Goal: Task Accomplishment & Management: Use online tool/utility

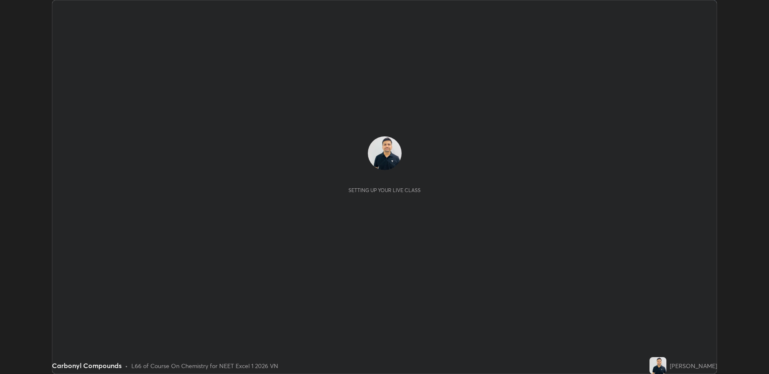
scroll to position [374, 769]
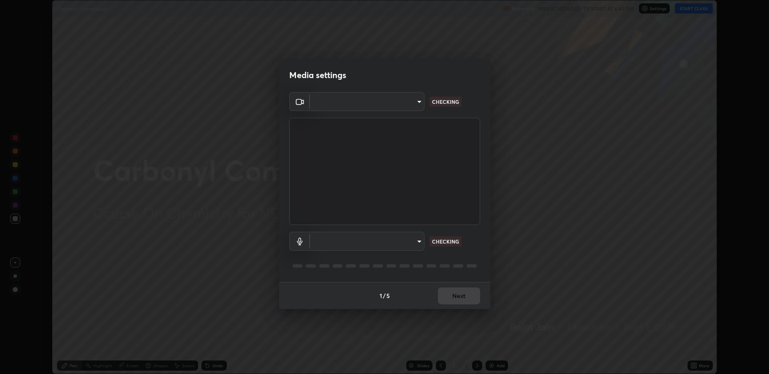
type input "fbf3bf66c54ebdc22d4a916e1eeea5187fc1625fd733ae2b86b360c30985395f"
type input "default"
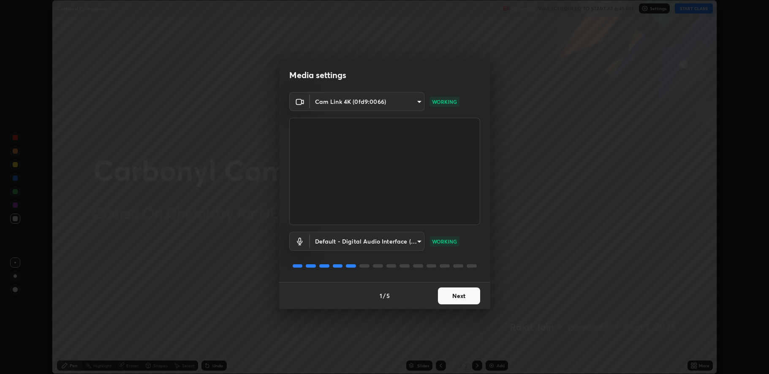
click at [458, 298] on button "Next" at bounding box center [459, 296] width 42 height 17
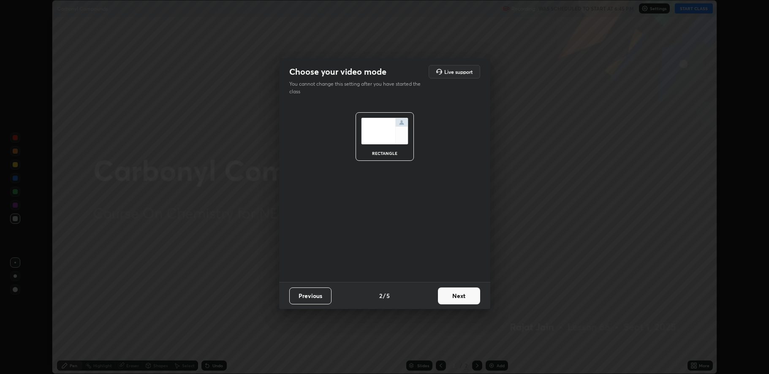
click at [462, 295] on button "Next" at bounding box center [459, 296] width 42 height 17
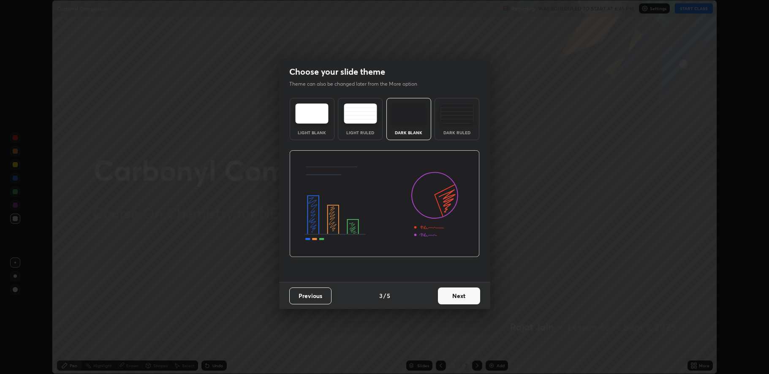
click at [466, 294] on button "Next" at bounding box center [459, 296] width 42 height 17
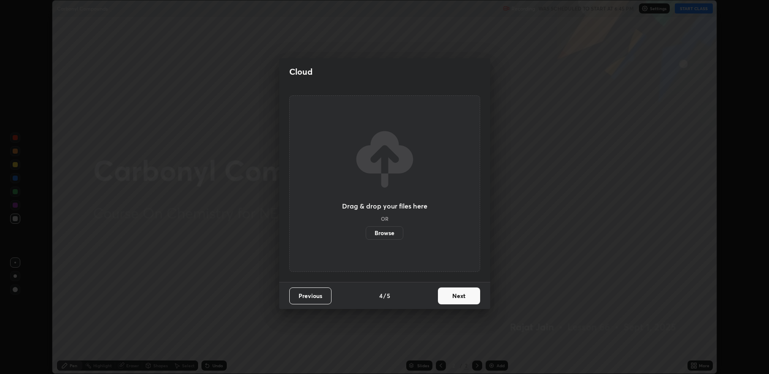
click at [467, 294] on button "Next" at bounding box center [459, 296] width 42 height 17
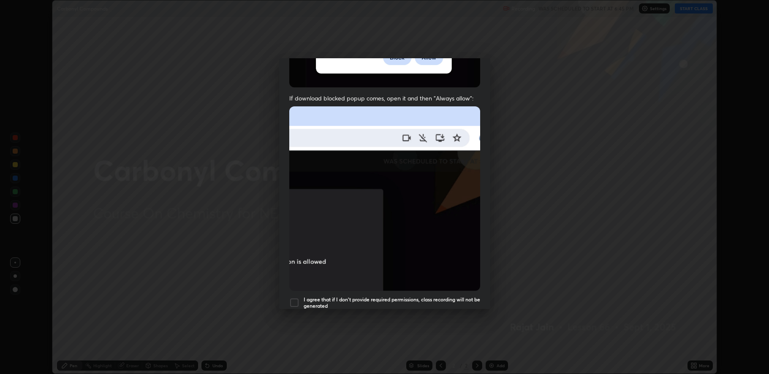
scroll to position [172, 0]
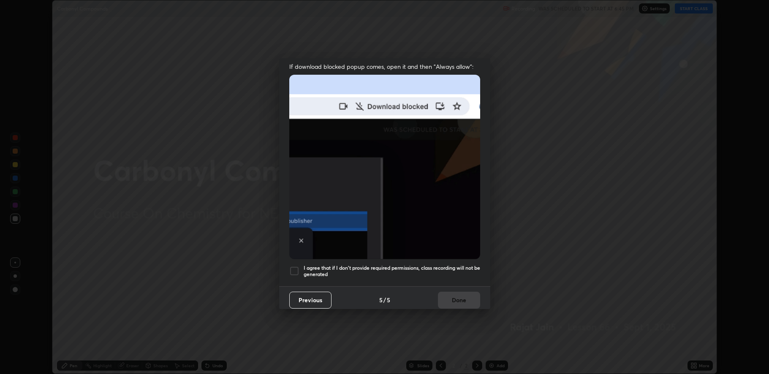
click at [298, 269] on div at bounding box center [294, 271] width 10 height 10
click at [455, 297] on button "Done" at bounding box center [459, 300] width 42 height 17
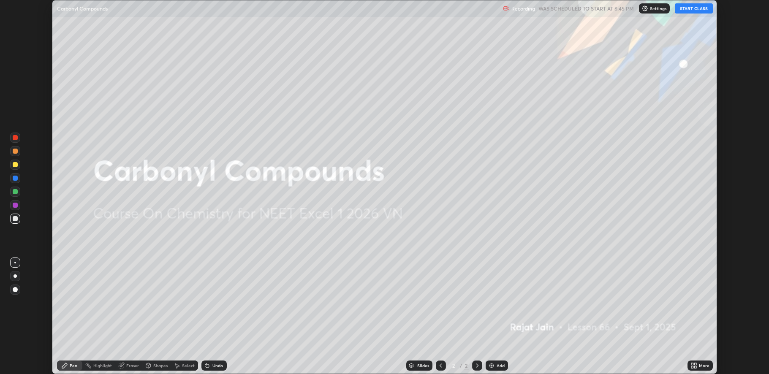
click at [693, 8] on button "START CLASS" at bounding box center [694, 8] width 38 height 10
click at [702, 361] on div "More" at bounding box center [700, 366] width 25 height 10
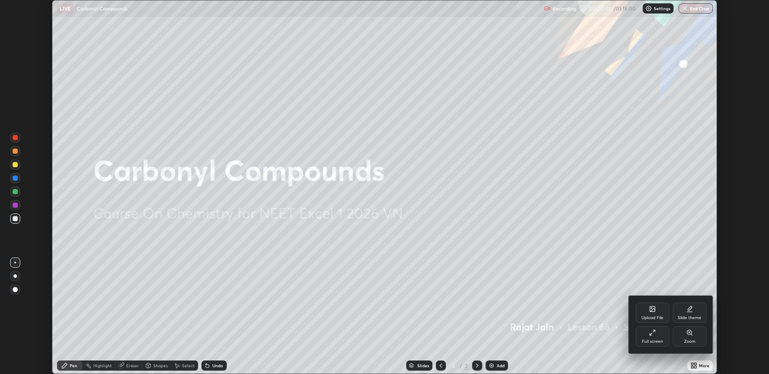
click at [603, 250] on div at bounding box center [384, 187] width 769 height 374
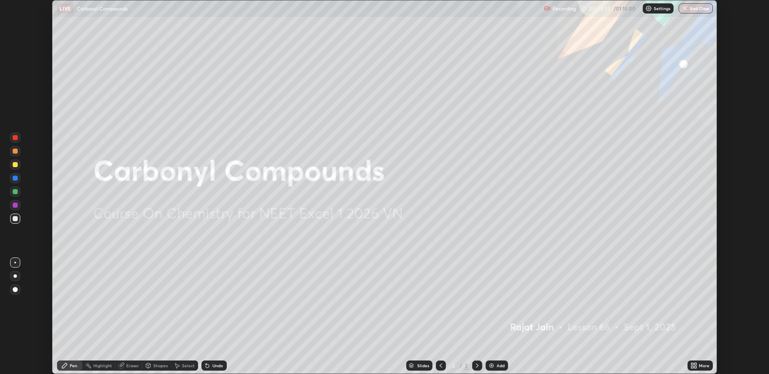
click at [497, 366] on div "Add" at bounding box center [501, 366] width 8 height 4
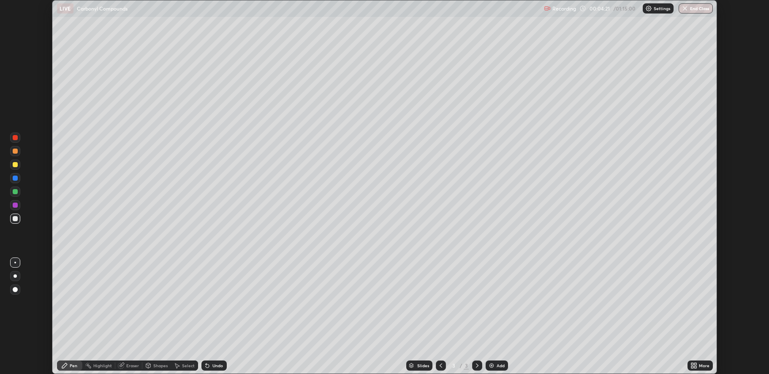
click at [210, 367] on div "Undo" at bounding box center [214, 366] width 25 height 10
click at [499, 365] on div "Add" at bounding box center [501, 366] width 8 height 4
click at [215, 368] on div "Undo" at bounding box center [218, 366] width 11 height 4
click at [216, 367] on div "Undo" at bounding box center [218, 366] width 11 height 4
click at [214, 364] on div "Undo" at bounding box center [218, 366] width 11 height 4
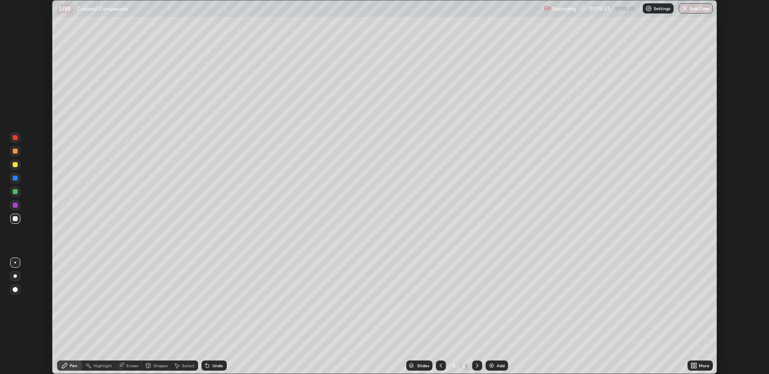
click at [495, 366] on div "Add" at bounding box center [497, 366] width 22 height 10
click at [15, 164] on div at bounding box center [15, 164] width 5 height 5
click at [214, 366] on div "Undo" at bounding box center [218, 366] width 11 height 4
click at [211, 364] on div "Undo" at bounding box center [214, 366] width 25 height 10
click at [498, 364] on div "Add" at bounding box center [501, 366] width 8 height 4
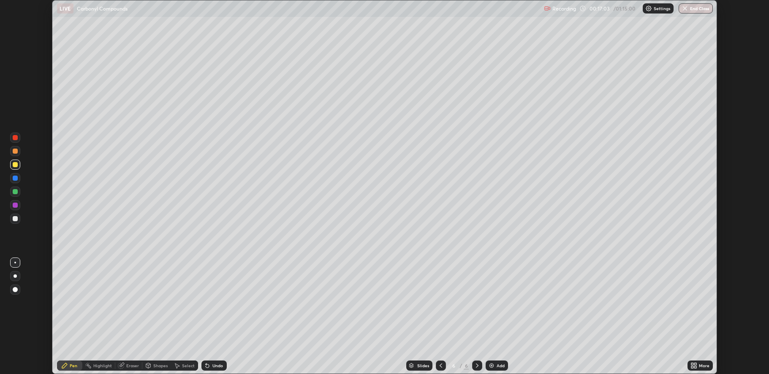
click at [14, 221] on div at bounding box center [15, 218] width 5 height 5
click at [16, 164] on div at bounding box center [15, 164] width 5 height 5
click at [17, 216] on div at bounding box center [15, 219] width 10 height 10
click at [504, 367] on div "Add" at bounding box center [501, 366] width 8 height 4
click at [11, 165] on div at bounding box center [15, 165] width 10 height 10
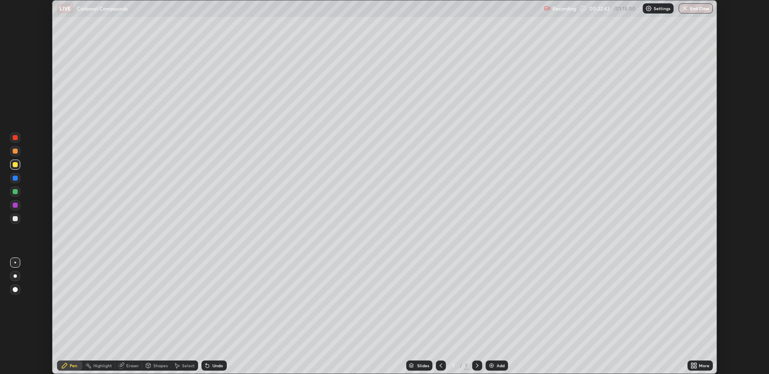
click at [16, 223] on div at bounding box center [15, 219] width 10 height 10
click at [15, 167] on div at bounding box center [15, 164] width 5 height 5
click at [16, 218] on div at bounding box center [15, 218] width 5 height 5
click at [216, 367] on div "Undo" at bounding box center [218, 366] width 11 height 4
click at [213, 366] on div "Undo" at bounding box center [218, 366] width 11 height 4
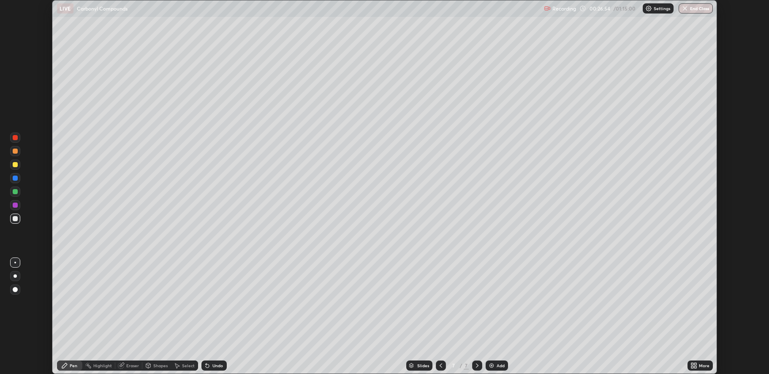
click at [499, 365] on div "Add" at bounding box center [501, 366] width 8 height 4
click at [494, 361] on div "Add" at bounding box center [497, 366] width 22 height 10
click at [68, 366] on div "Pen" at bounding box center [69, 366] width 25 height 10
click at [221, 362] on div "Undo" at bounding box center [214, 366] width 25 height 10
click at [219, 365] on div "Undo" at bounding box center [218, 366] width 11 height 4
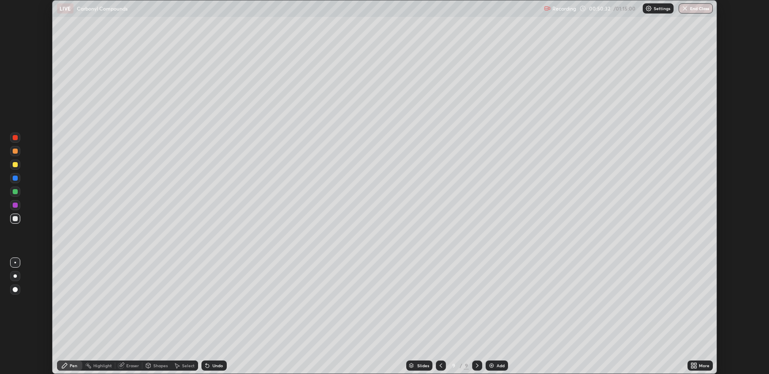
click at [215, 366] on div "Undo" at bounding box center [218, 366] width 11 height 4
click at [15, 162] on div at bounding box center [15, 164] width 5 height 5
click at [15, 218] on div at bounding box center [15, 218] width 5 height 5
click at [184, 365] on div "Select" at bounding box center [188, 366] width 13 height 4
click at [123, 366] on icon at bounding box center [121, 366] width 7 height 7
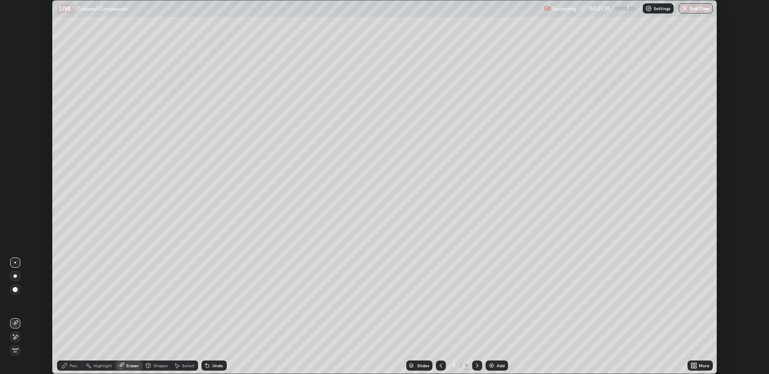
click at [71, 364] on div "Pen" at bounding box center [74, 366] width 8 height 4
click at [505, 366] on div "Add" at bounding box center [497, 366] width 22 height 10
click at [215, 361] on div "Undo" at bounding box center [214, 366] width 25 height 10
click at [213, 364] on div "Undo" at bounding box center [218, 366] width 11 height 4
click at [218, 365] on div "Undo" at bounding box center [218, 366] width 11 height 4
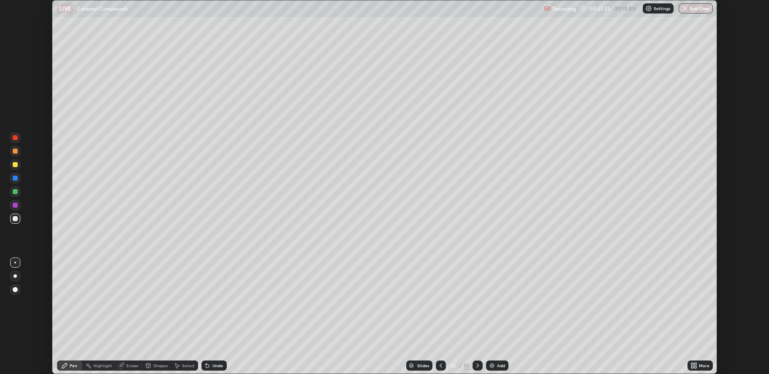
click at [218, 366] on div "Undo" at bounding box center [218, 366] width 11 height 4
click at [216, 363] on div "Undo" at bounding box center [214, 366] width 25 height 10
click at [216, 366] on div "Undo" at bounding box center [218, 366] width 11 height 4
click at [216, 370] on div "Undo" at bounding box center [214, 366] width 25 height 10
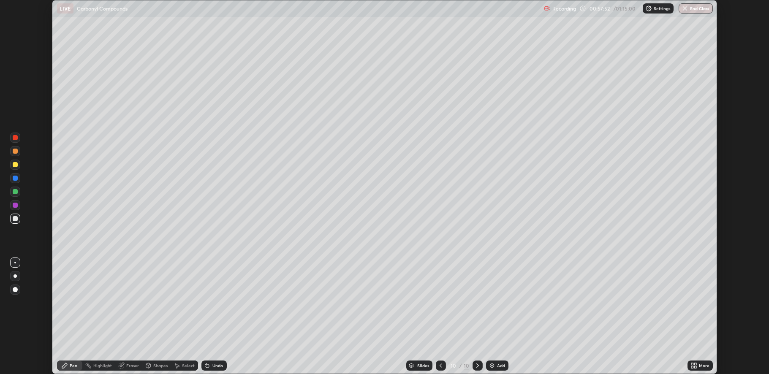
click at [218, 367] on div "Undo" at bounding box center [218, 366] width 11 height 4
click at [125, 367] on div "Eraser" at bounding box center [128, 366] width 27 height 10
click at [14, 334] on icon at bounding box center [15, 337] width 7 height 7
click at [68, 366] on icon at bounding box center [64, 366] width 7 height 7
click at [500, 366] on div "Add" at bounding box center [501, 366] width 8 height 4
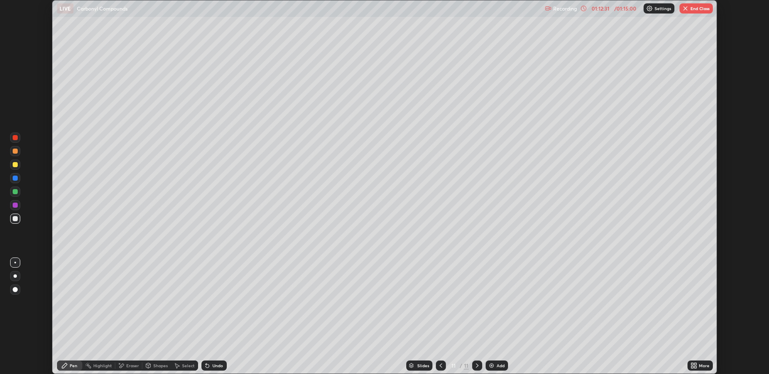
click at [694, 9] on button "End Class" at bounding box center [696, 8] width 33 height 10
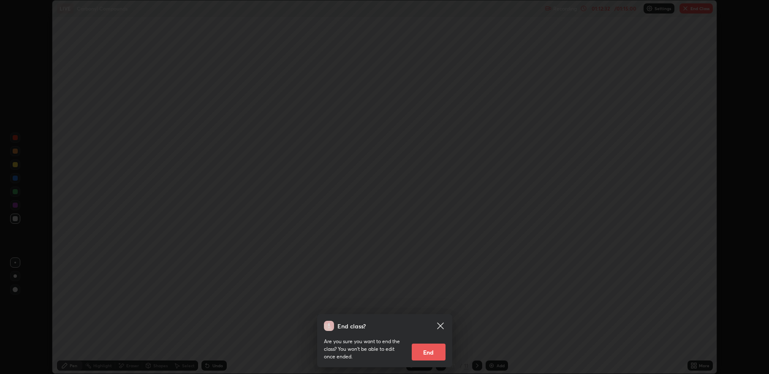
click at [429, 354] on button "End" at bounding box center [429, 352] width 34 height 17
